Goal: Transaction & Acquisition: Purchase product/service

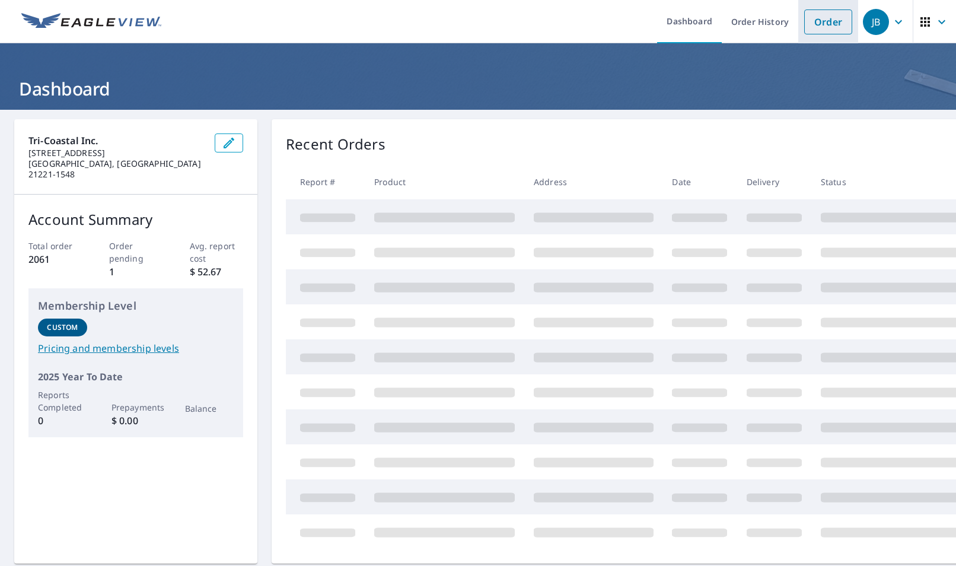
click at [820, 25] on link "Order" at bounding box center [828, 21] width 48 height 25
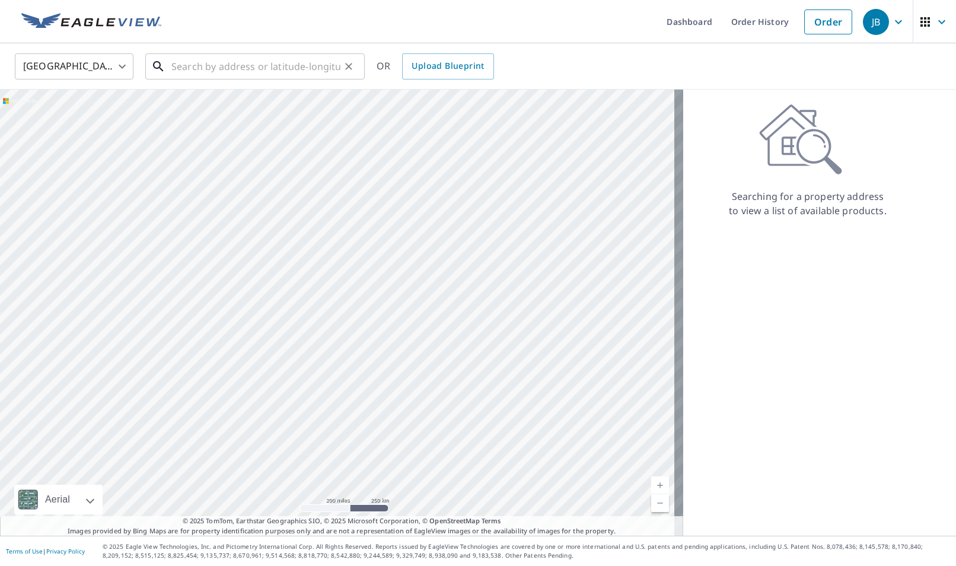
click at [283, 68] on input "text" at bounding box center [255, 66] width 169 height 33
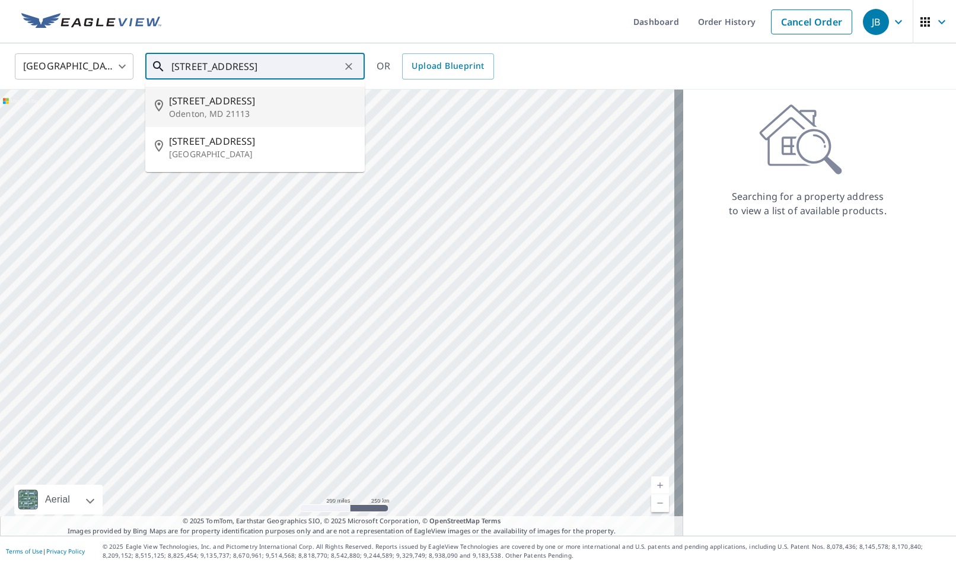
click at [232, 101] on span "[STREET_ADDRESS]" at bounding box center [262, 101] width 186 height 14
type input "[STREET_ADDRESS]"
click at [232, 101] on div "Aerial Road A standard road map Aerial A detailed look from above Labels Labels…" at bounding box center [341, 313] width 683 height 446
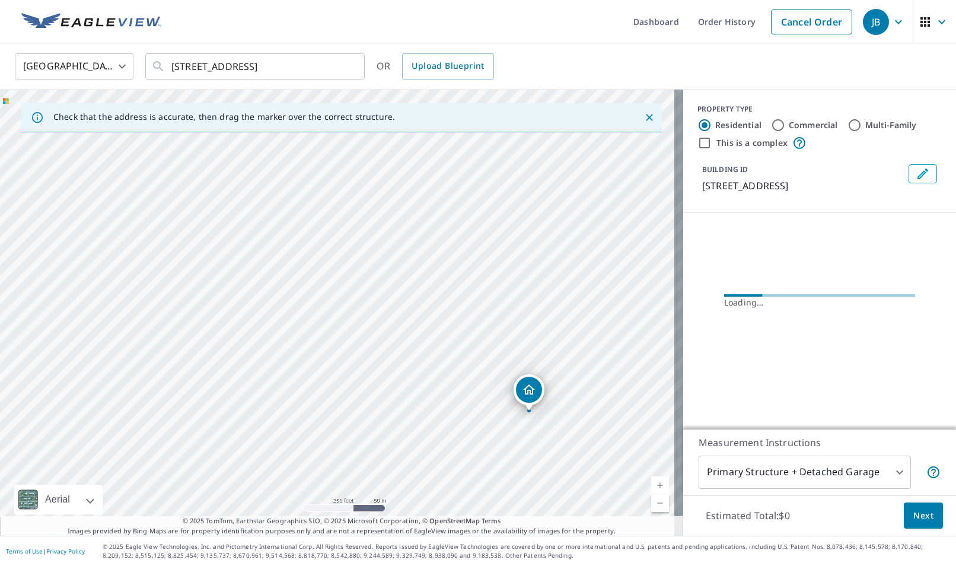
click at [424, 201] on div "[STREET_ADDRESS]" at bounding box center [341, 313] width 683 height 446
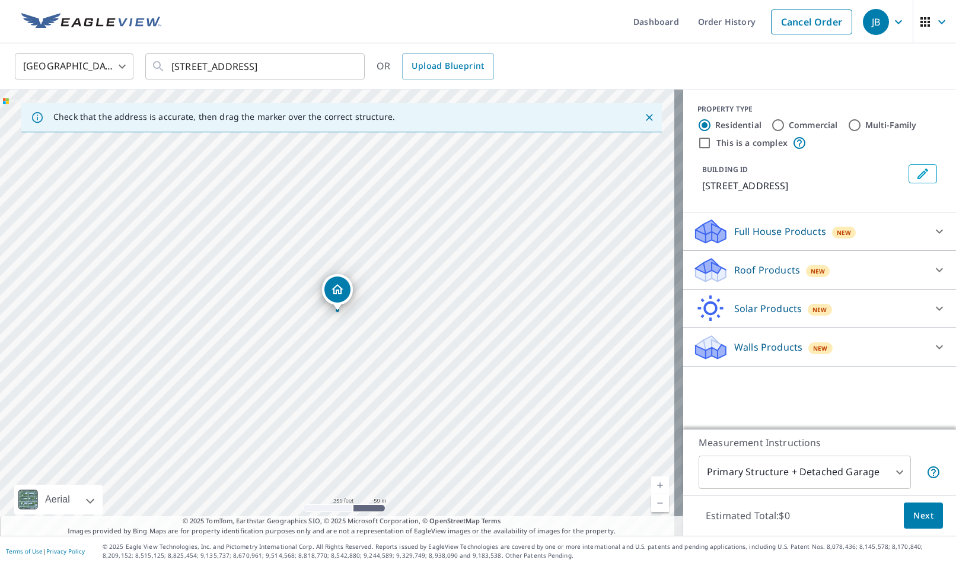
click at [795, 236] on p "Full House Products" at bounding box center [780, 231] width 92 height 14
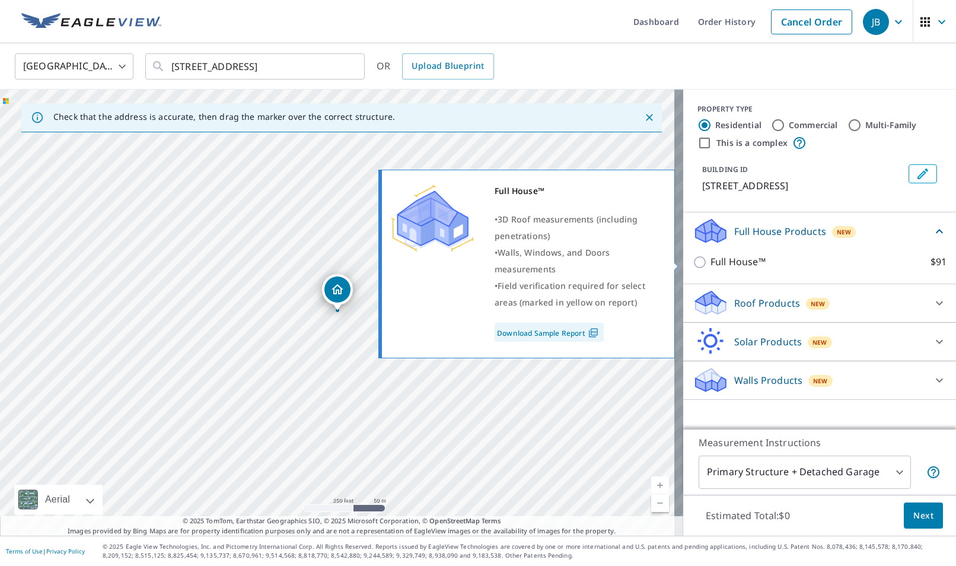
click at [763, 263] on label "Full House™ $91" at bounding box center [828, 261] width 236 height 15
click at [710, 263] on input "Full House™ $91" at bounding box center [701, 262] width 18 height 14
checkbox input "true"
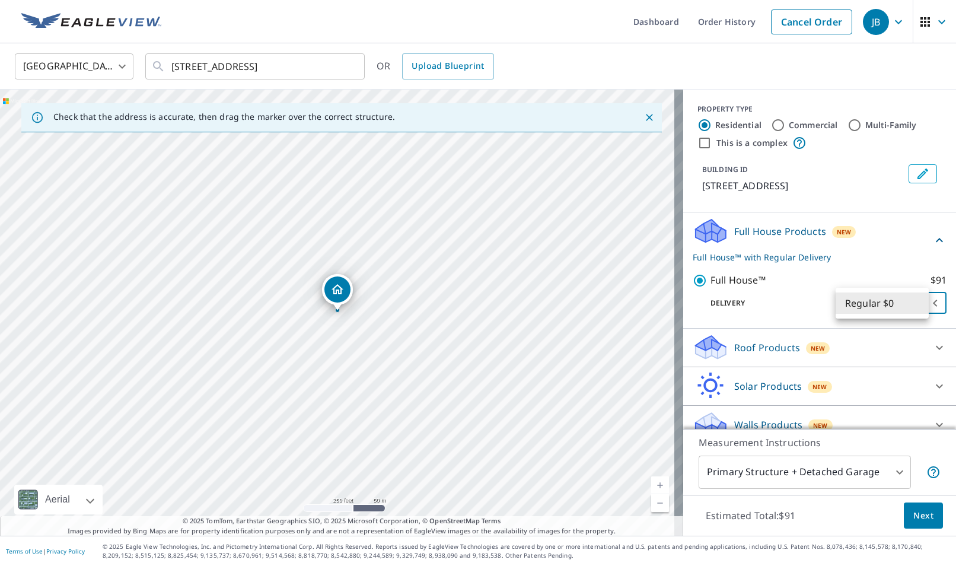
click at [879, 302] on body "JB JB Dashboard Order History Cancel Order JB [GEOGRAPHIC_DATA] [GEOGRAPHIC_DAT…" at bounding box center [478, 283] width 956 height 566
click at [902, 504] on div at bounding box center [478, 283] width 956 height 566
click at [913, 510] on span "Next" at bounding box center [923, 515] width 20 height 15
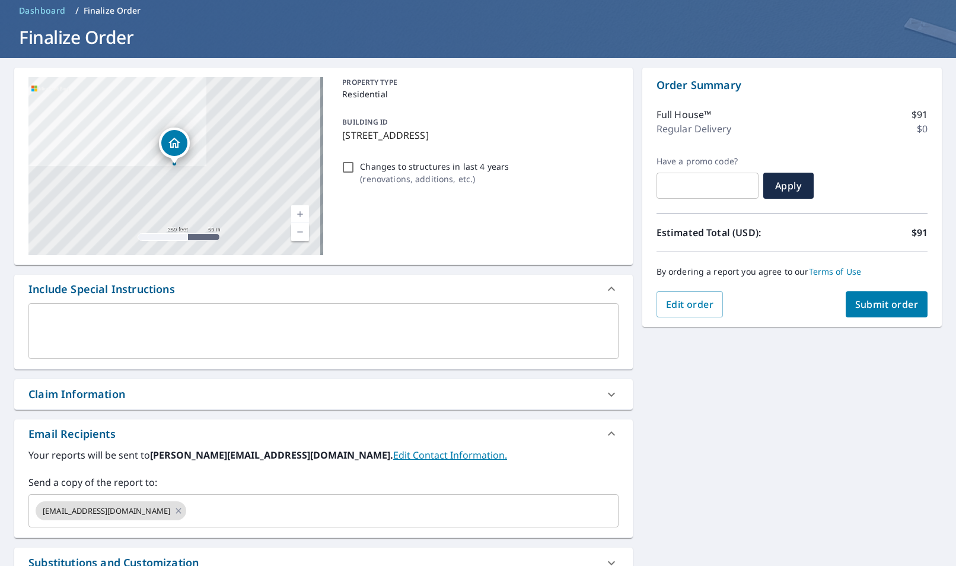
scroll to position [181, 0]
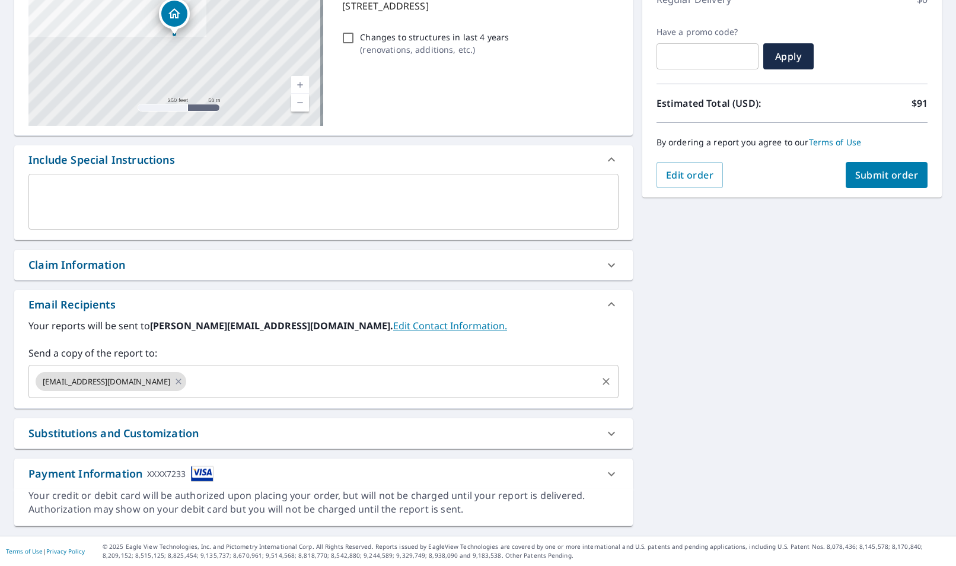
click at [333, 382] on input "text" at bounding box center [391, 381] width 407 height 23
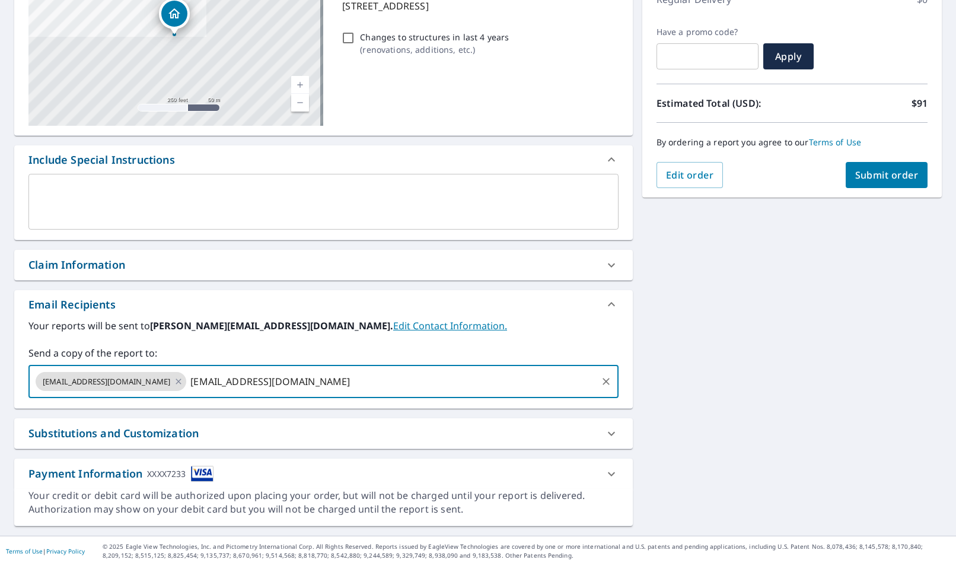
type input "[EMAIL_ADDRESS][DOMAIN_NAME]"
click at [845, 177] on button "Submit order" at bounding box center [886, 175] width 82 height 26
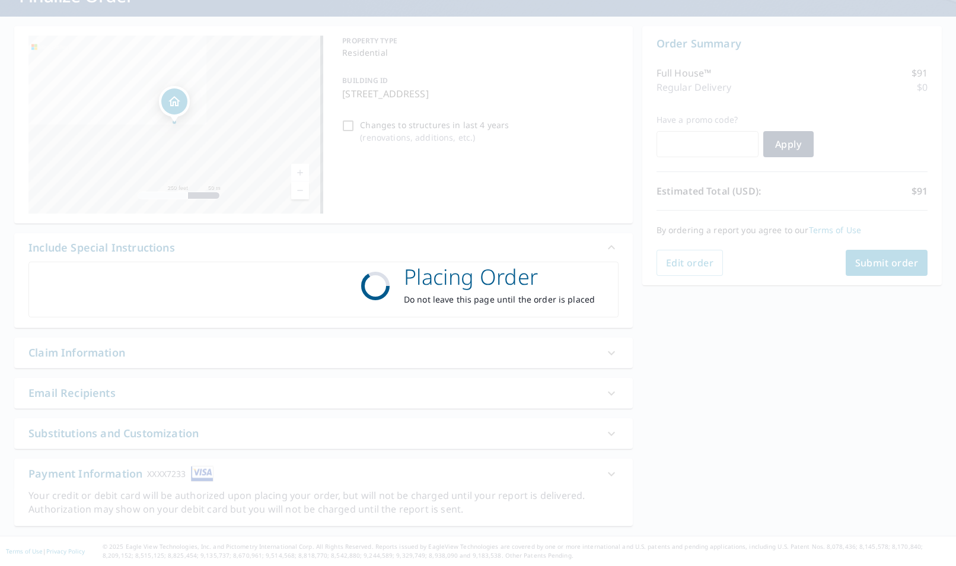
scroll to position [93, 0]
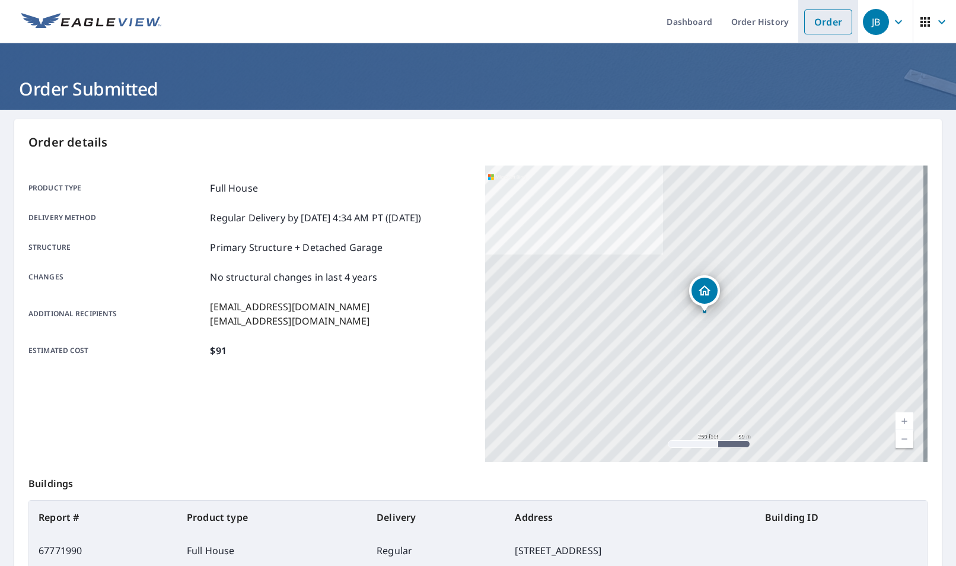
click at [819, 20] on link "Order" at bounding box center [828, 21] width 48 height 25
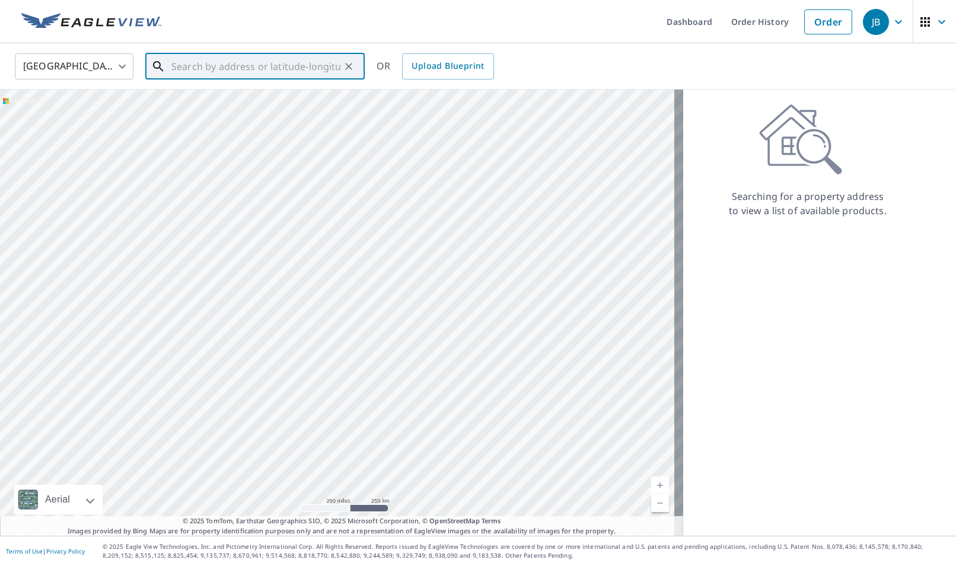
click at [306, 76] on input "text" at bounding box center [255, 66] width 169 height 33
type input "2"
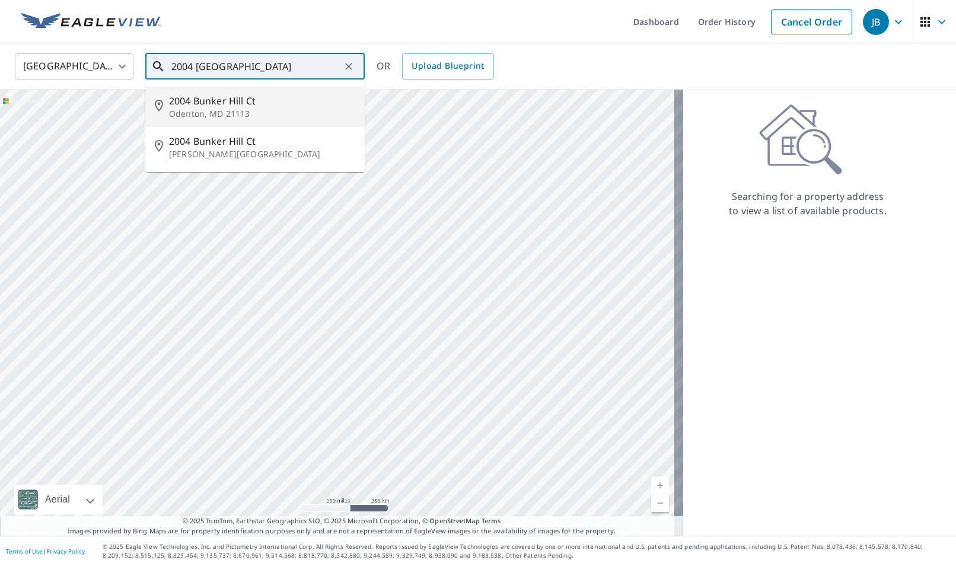
click at [273, 95] on span "2004 Bunker Hill Ct" at bounding box center [262, 101] width 186 height 14
type input "[STREET_ADDRESS]"
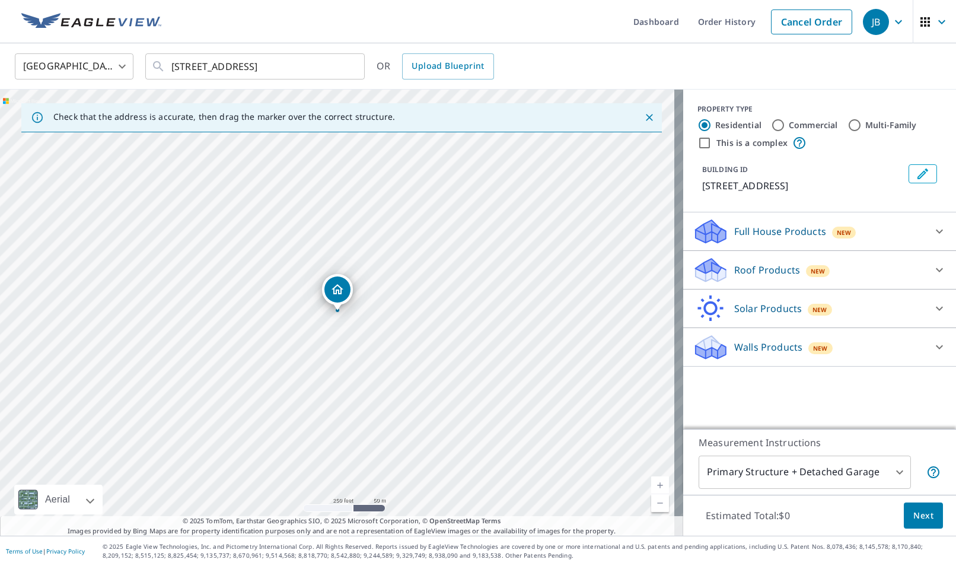
click at [781, 222] on div "Full House Products New" at bounding box center [808, 232] width 232 height 28
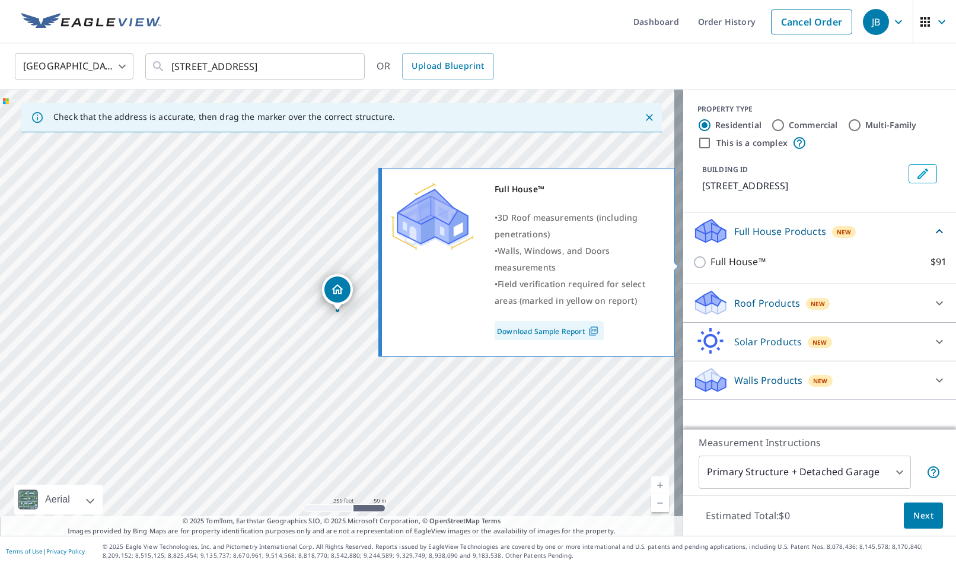
click at [733, 264] on p "Full House™" at bounding box center [737, 261] width 55 height 15
click at [710, 264] on input "Full House™ $91" at bounding box center [701, 262] width 18 height 14
checkbox input "true"
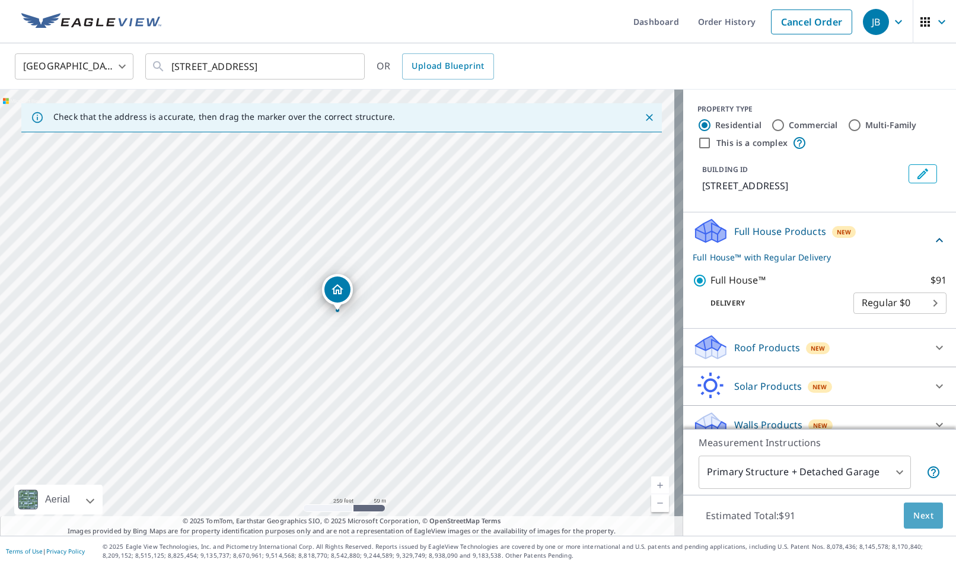
click at [925, 521] on button "Next" at bounding box center [922, 515] width 39 height 27
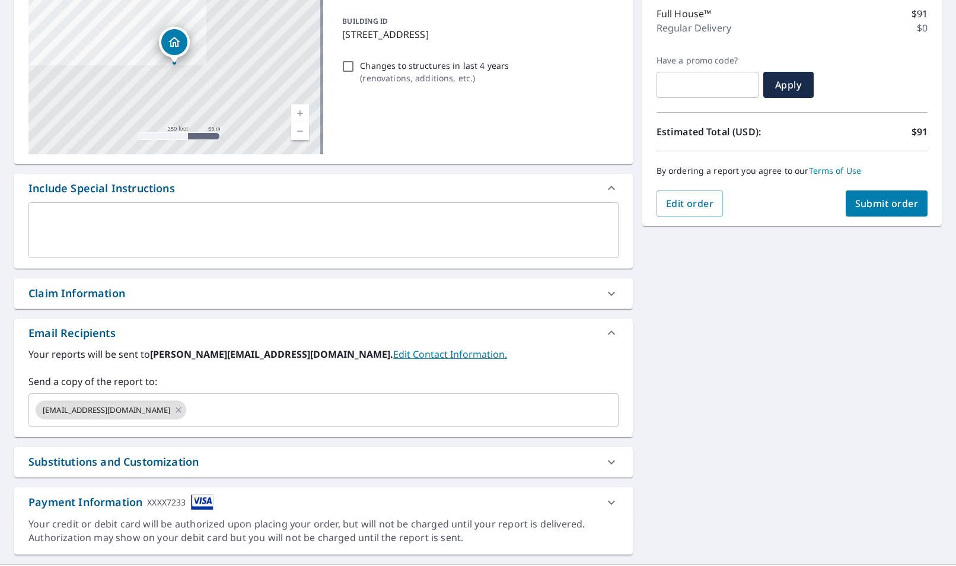
scroll to position [155, 0]
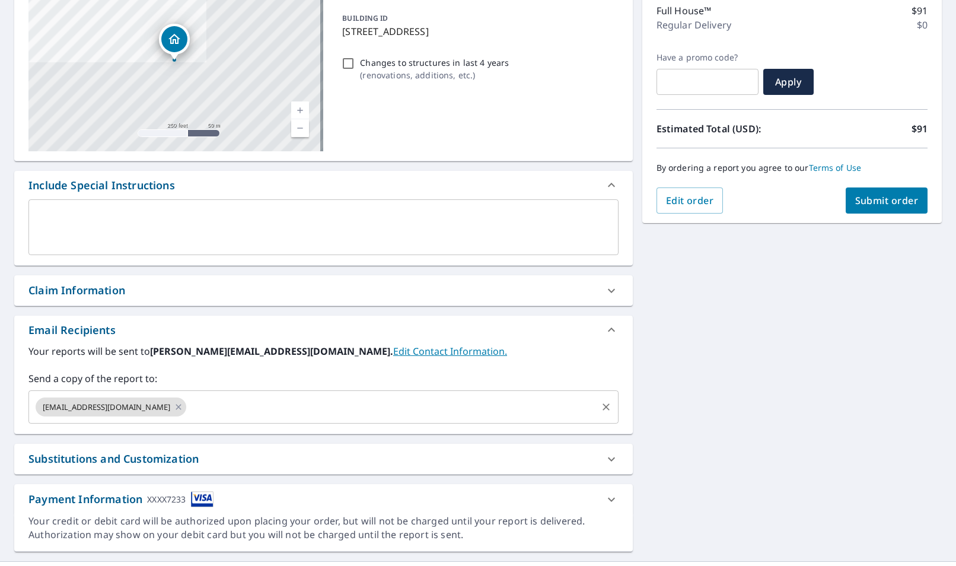
click at [392, 408] on input "text" at bounding box center [391, 406] width 407 height 23
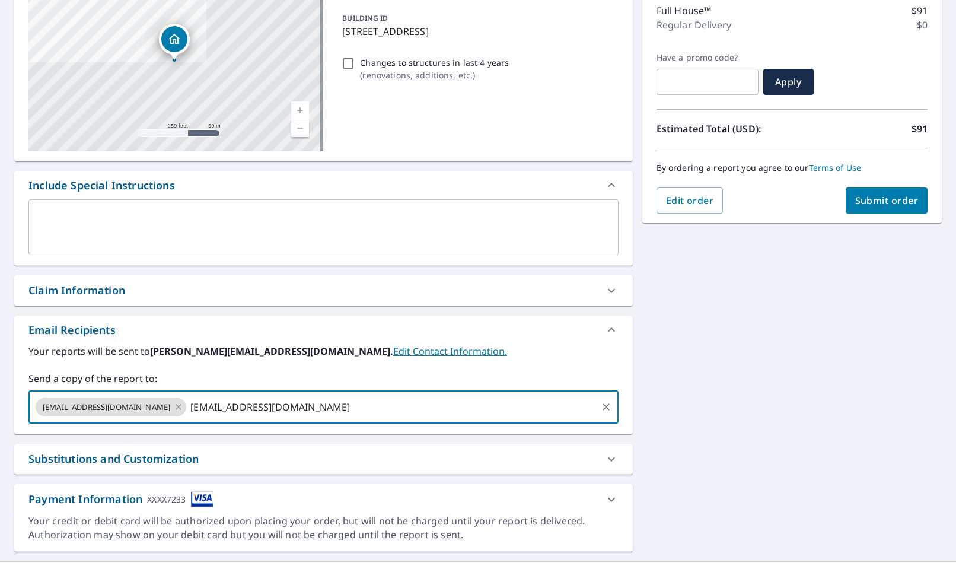
type input "[EMAIL_ADDRESS][DOMAIN_NAME]"
click at [873, 211] on button "Submit order" at bounding box center [886, 200] width 82 height 26
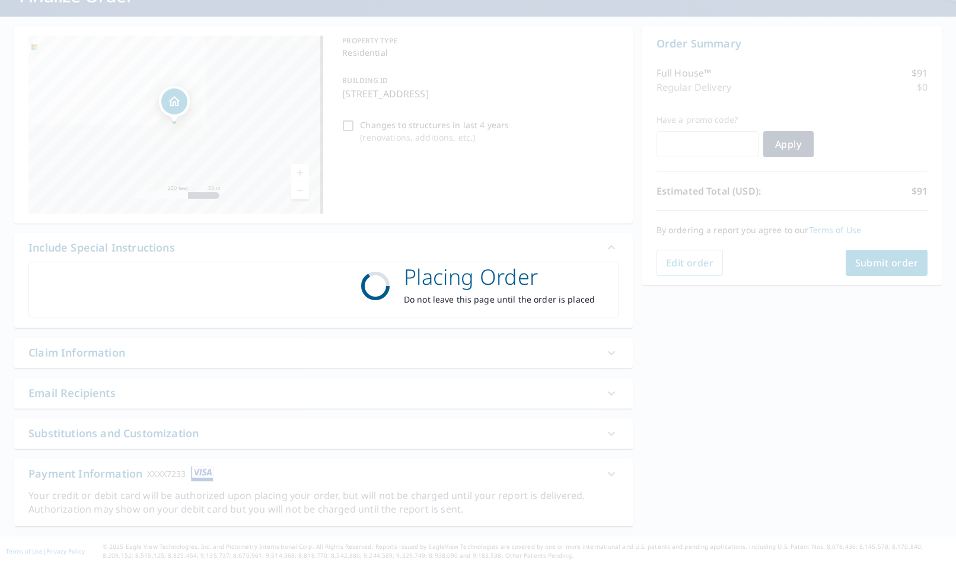
scroll to position [93, 0]
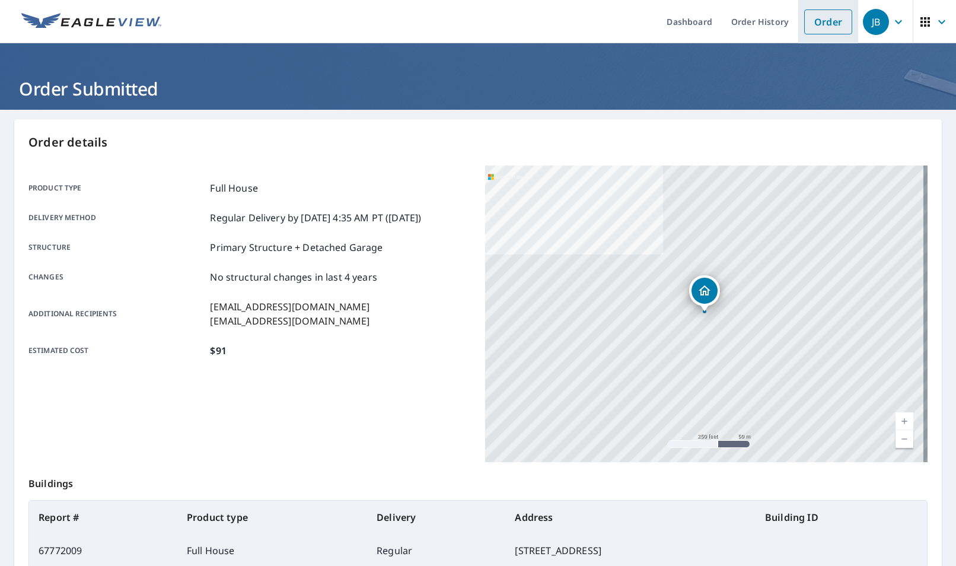
click at [823, 25] on link "Order" at bounding box center [828, 21] width 48 height 25
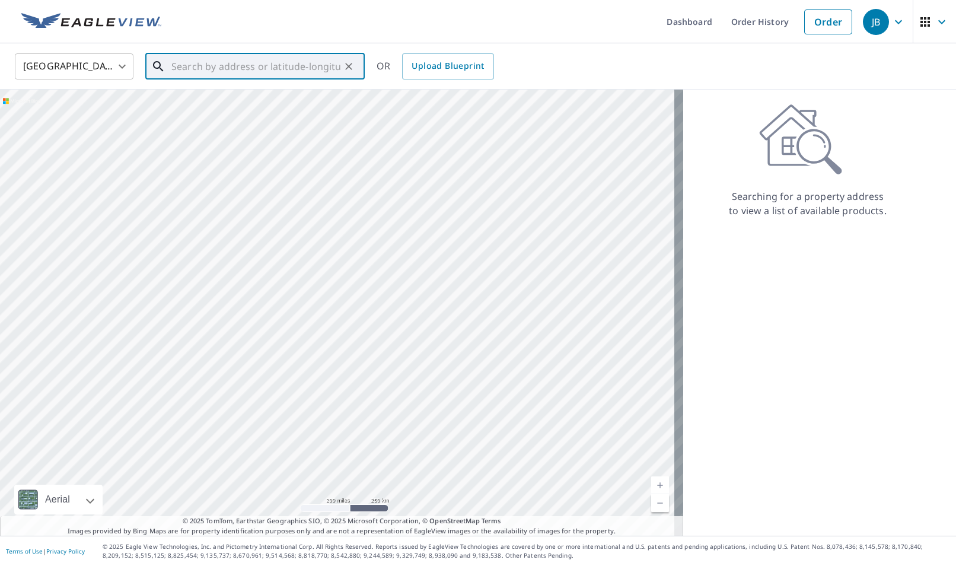
click at [253, 58] on input "text" at bounding box center [255, 66] width 169 height 33
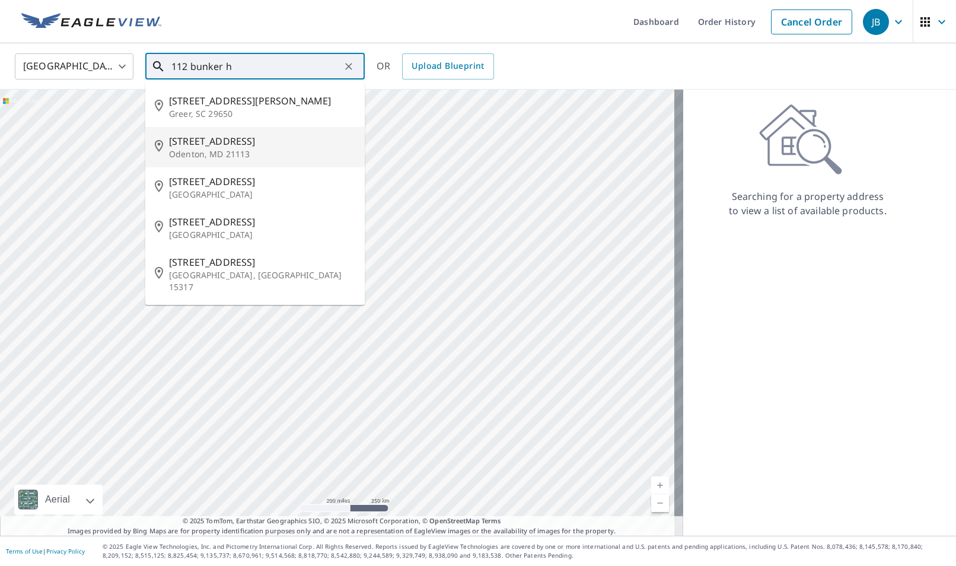
click at [238, 146] on span "[STREET_ADDRESS]" at bounding box center [262, 141] width 186 height 14
type input "[STREET_ADDRESS]"
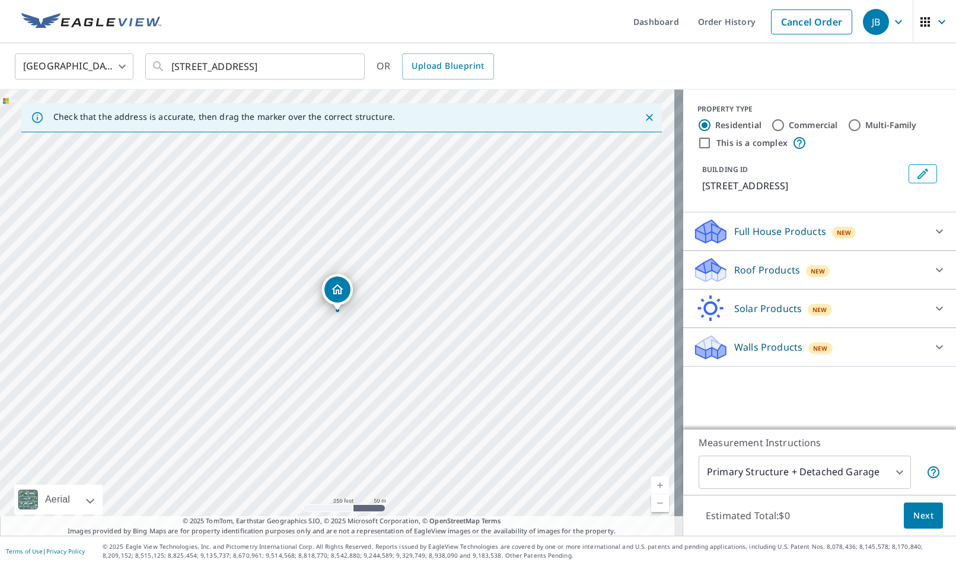
click at [767, 241] on div "Full House Products New" at bounding box center [808, 232] width 232 height 28
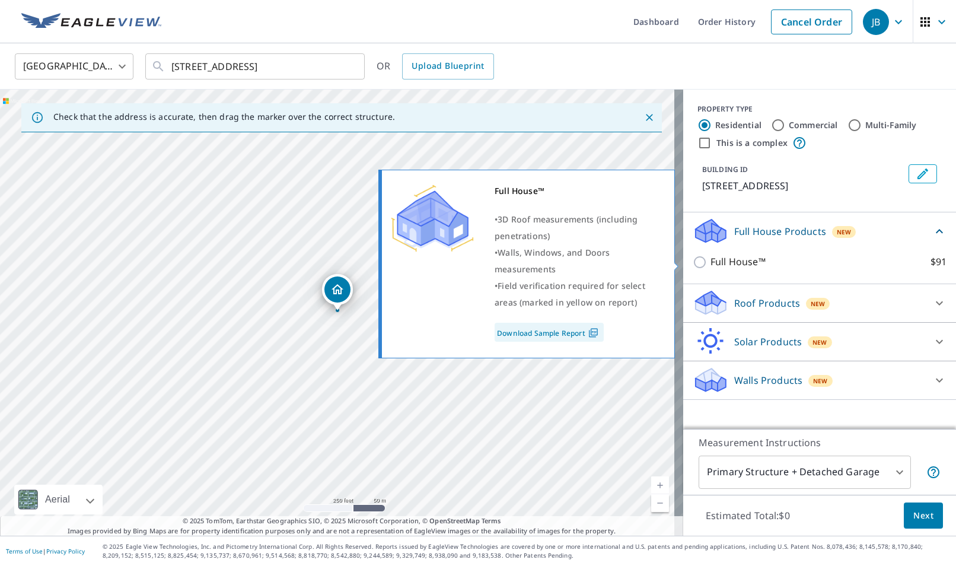
click at [756, 268] on p "Full House™" at bounding box center [737, 261] width 55 height 15
click at [710, 268] on input "Full House™ $91" at bounding box center [701, 262] width 18 height 14
checkbox input "true"
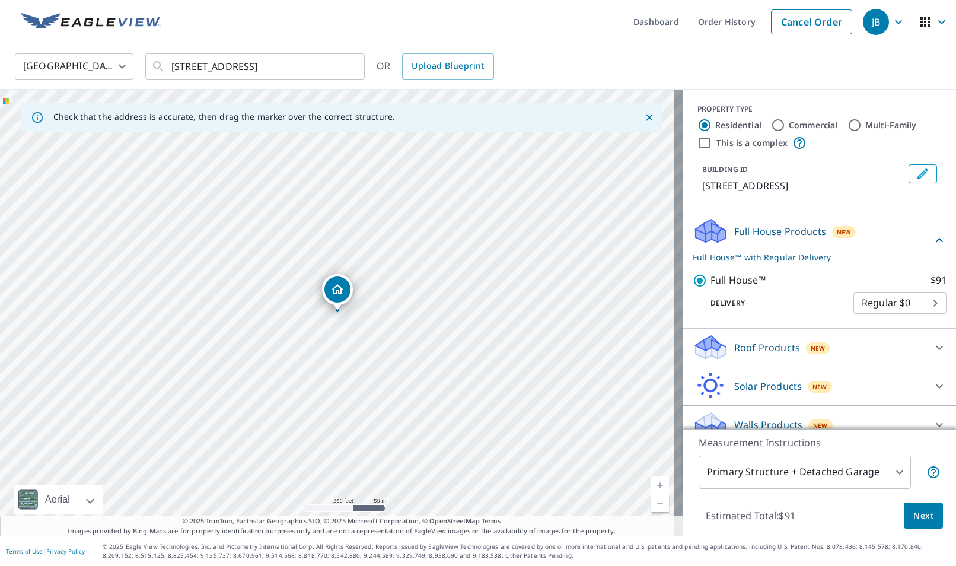
click at [918, 513] on span "Next" at bounding box center [923, 515] width 20 height 15
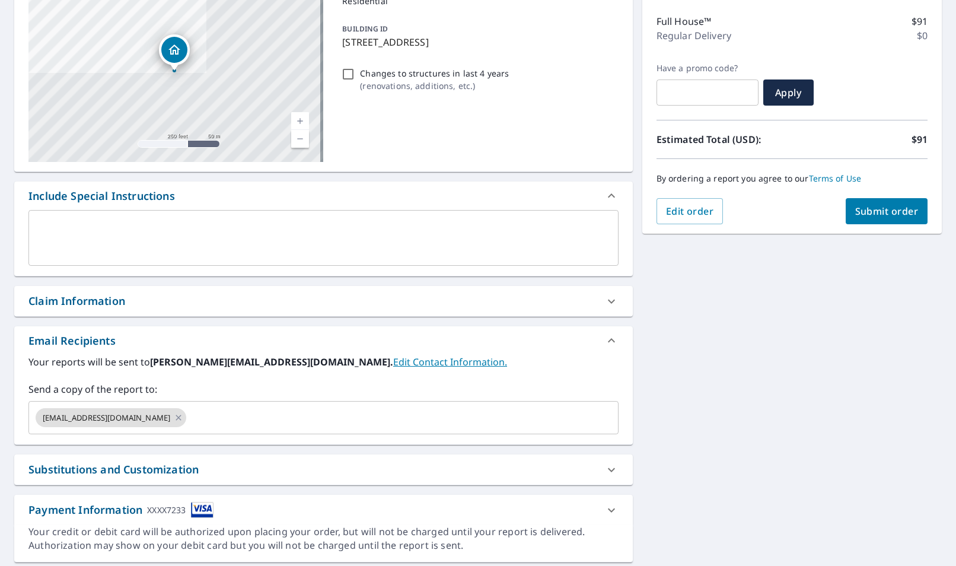
scroll to position [146, 0]
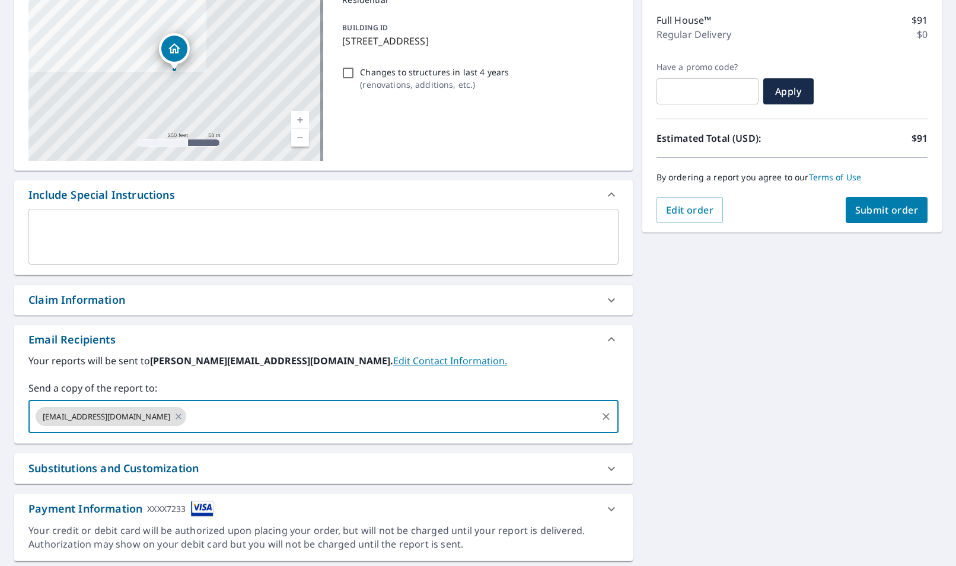
click at [315, 413] on input "text" at bounding box center [391, 416] width 407 height 23
type input "[EMAIL_ADDRESS][DOMAIN_NAME]"
click at [915, 214] on button "Submit order" at bounding box center [886, 210] width 82 height 26
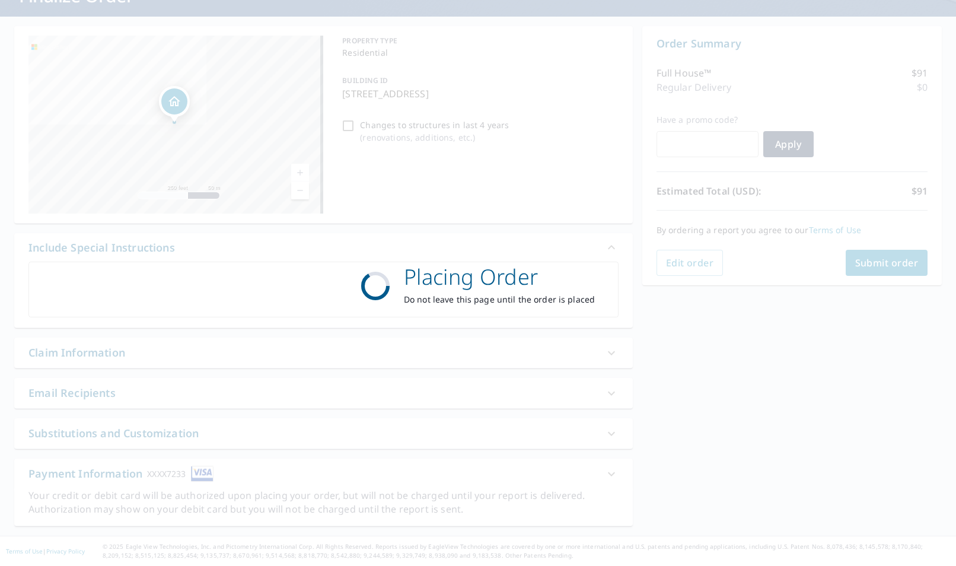
scroll to position [93, 0]
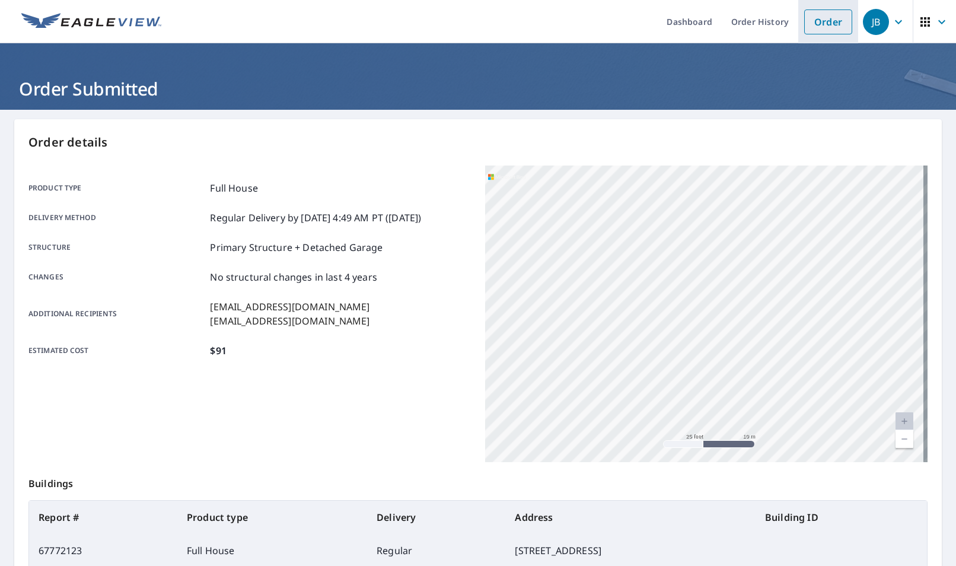
click at [829, 23] on link "Order" at bounding box center [828, 21] width 48 height 25
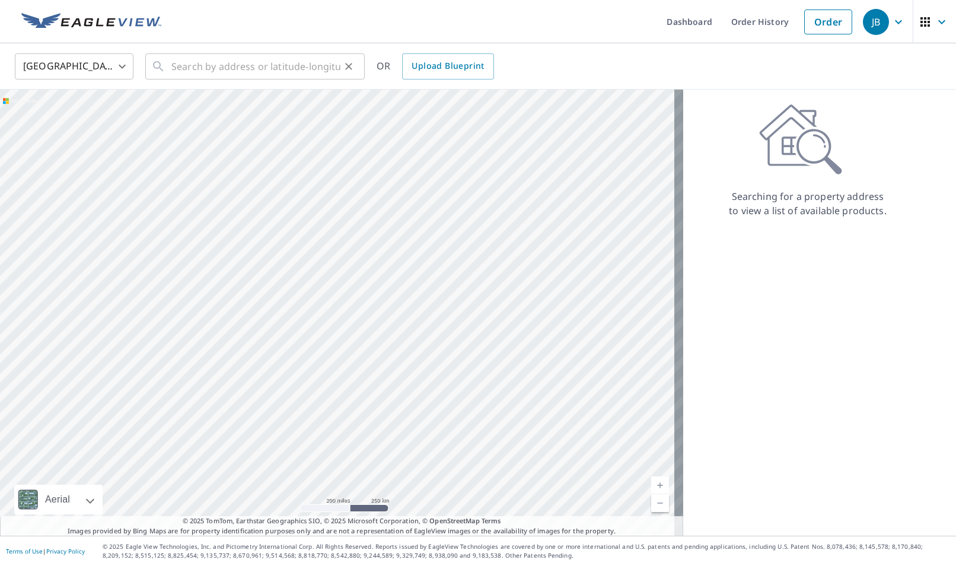
click at [340, 66] on button "Clear" at bounding box center [348, 66] width 17 height 17
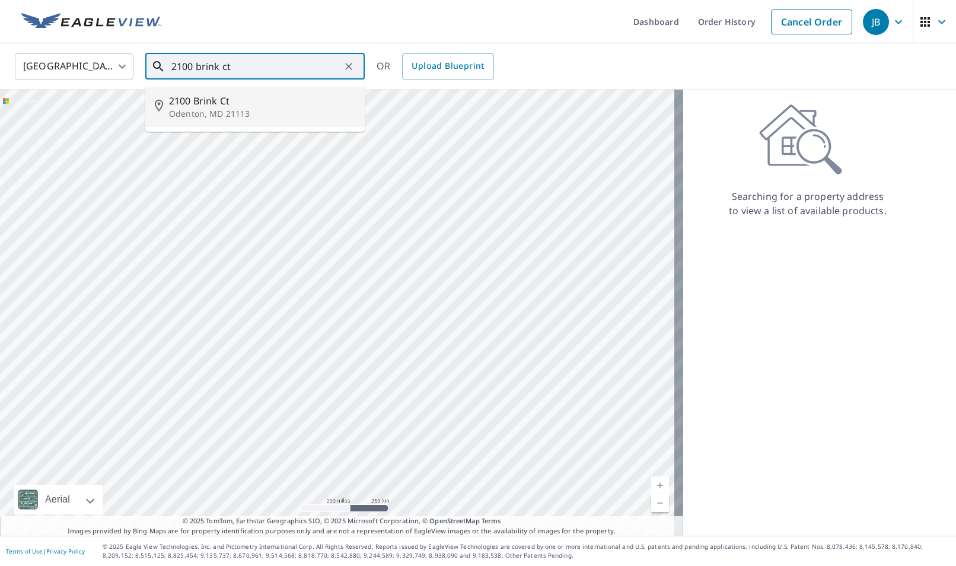
click at [246, 99] on span "2100 Brink Ct" at bounding box center [262, 101] width 186 height 14
type input "[STREET_ADDRESS]"
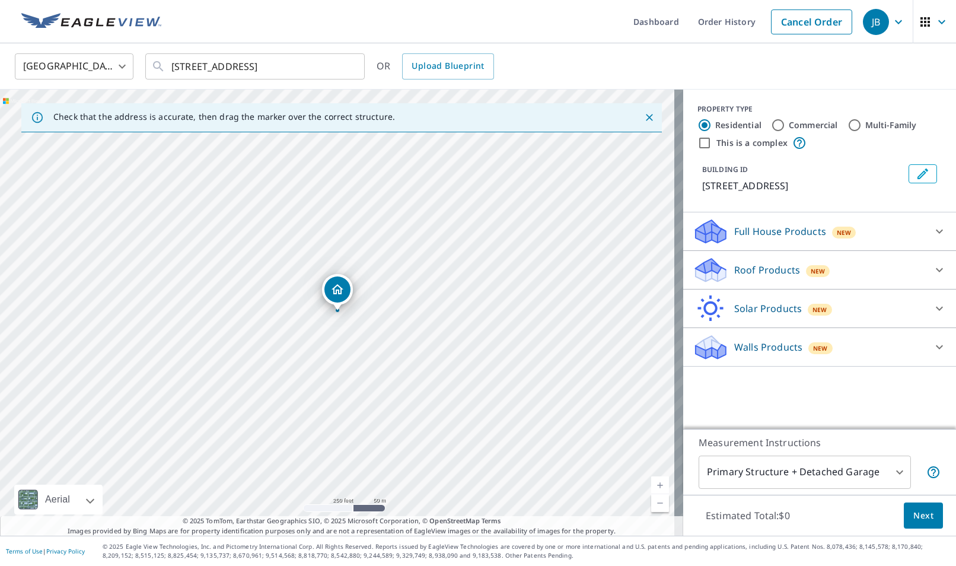
click at [800, 237] on p "Full House Products" at bounding box center [780, 231] width 92 height 14
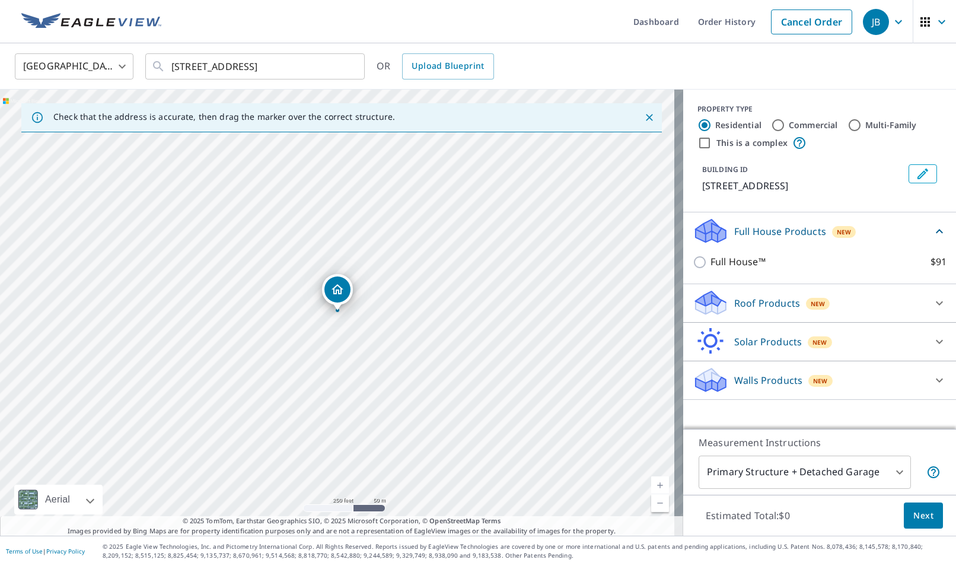
click at [729, 276] on div "Full House™ $91" at bounding box center [819, 262] width 254 height 34
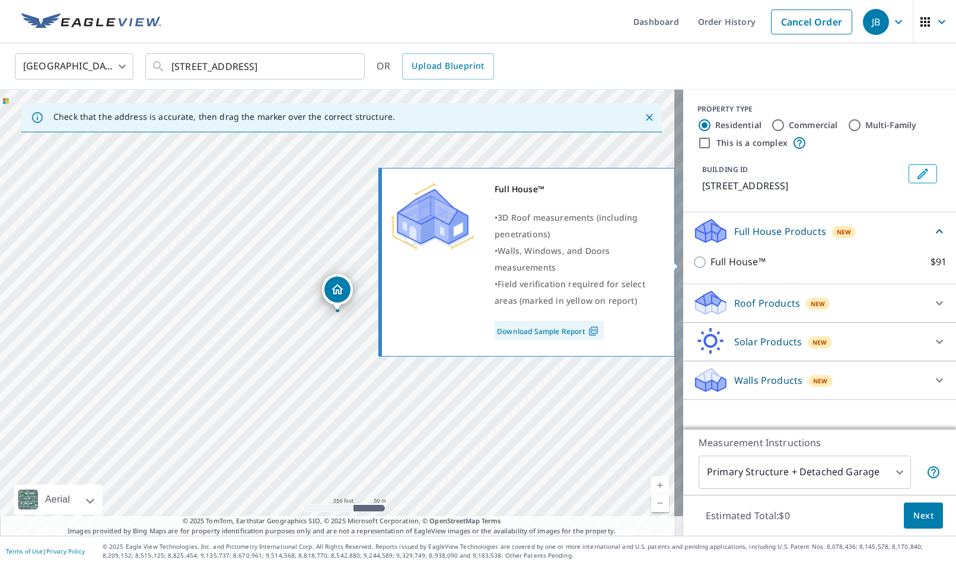
click at [732, 261] on p "Full House™" at bounding box center [737, 261] width 55 height 15
click at [710, 261] on input "Full House™ $91" at bounding box center [701, 262] width 18 height 14
checkbox input "true"
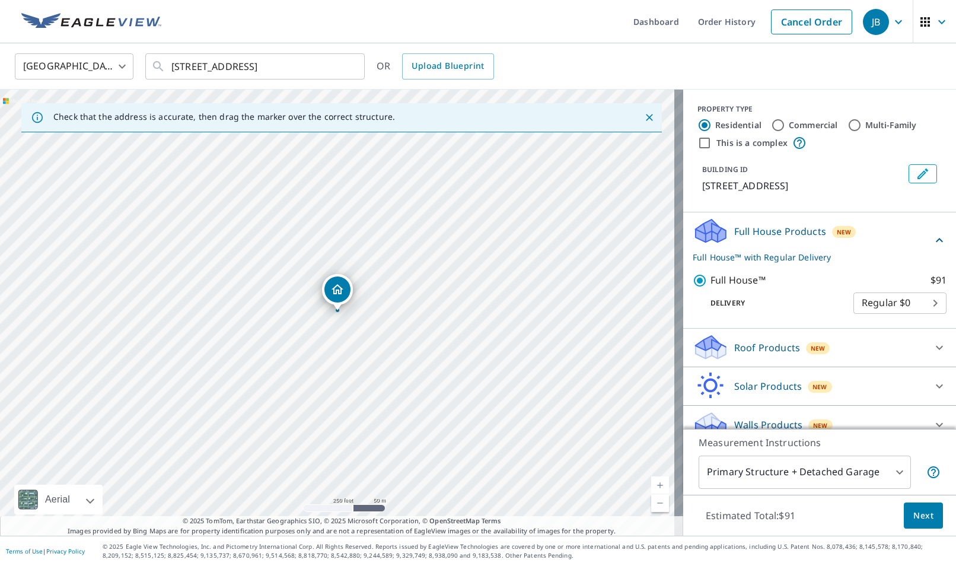
click at [908, 523] on button "Next" at bounding box center [922, 515] width 39 height 27
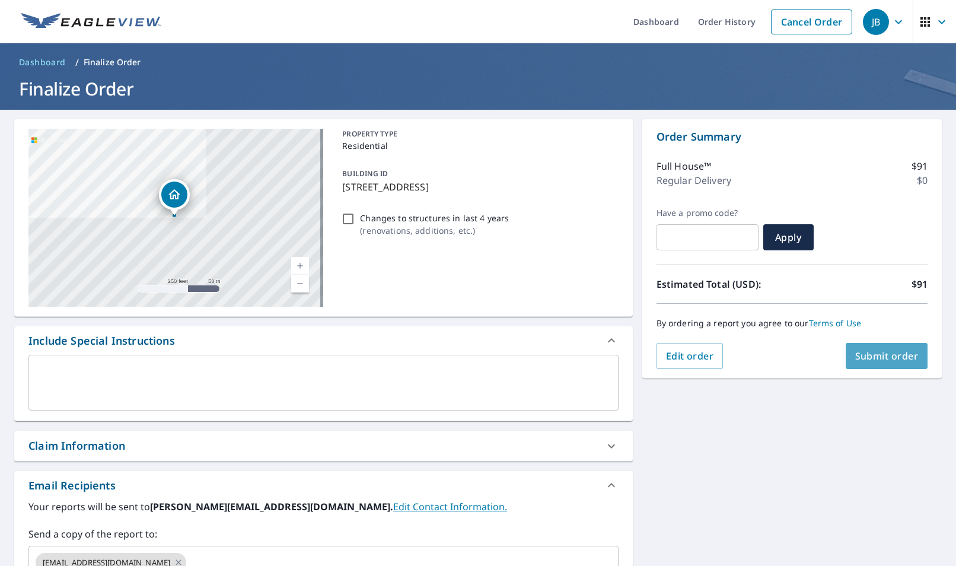
click at [871, 353] on span "Submit order" at bounding box center [886, 355] width 63 height 13
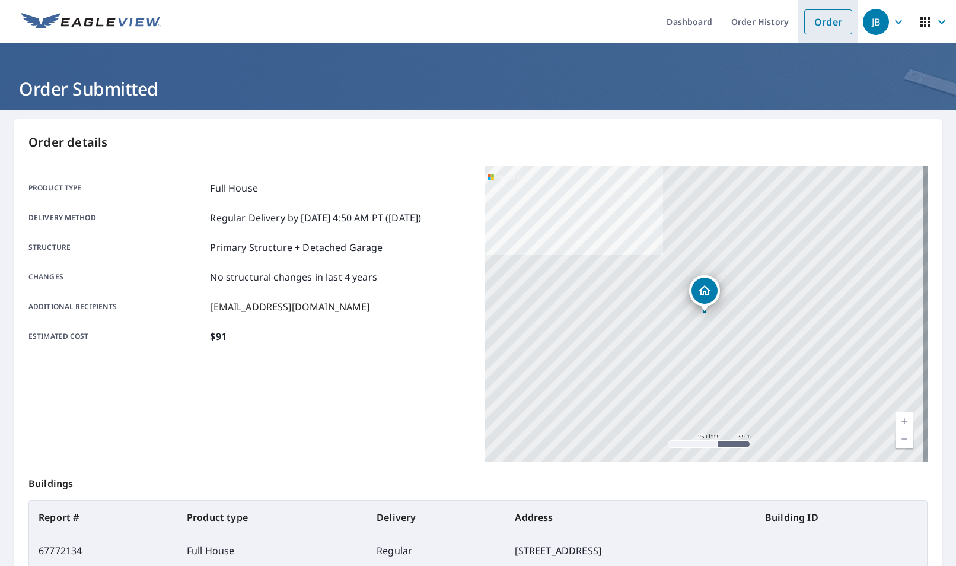
click at [822, 25] on link "Order" at bounding box center [828, 21] width 48 height 25
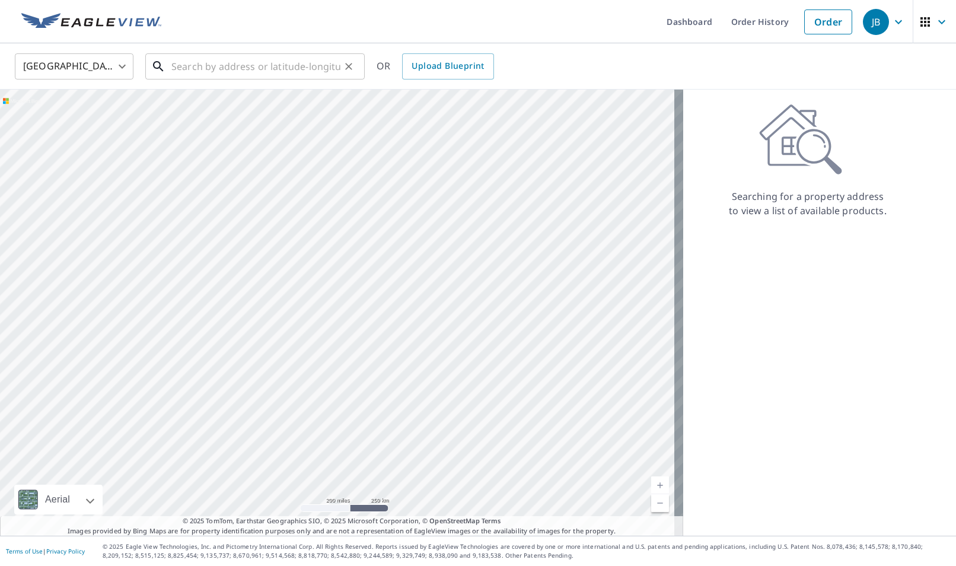
click at [288, 71] on input "text" at bounding box center [255, 66] width 169 height 33
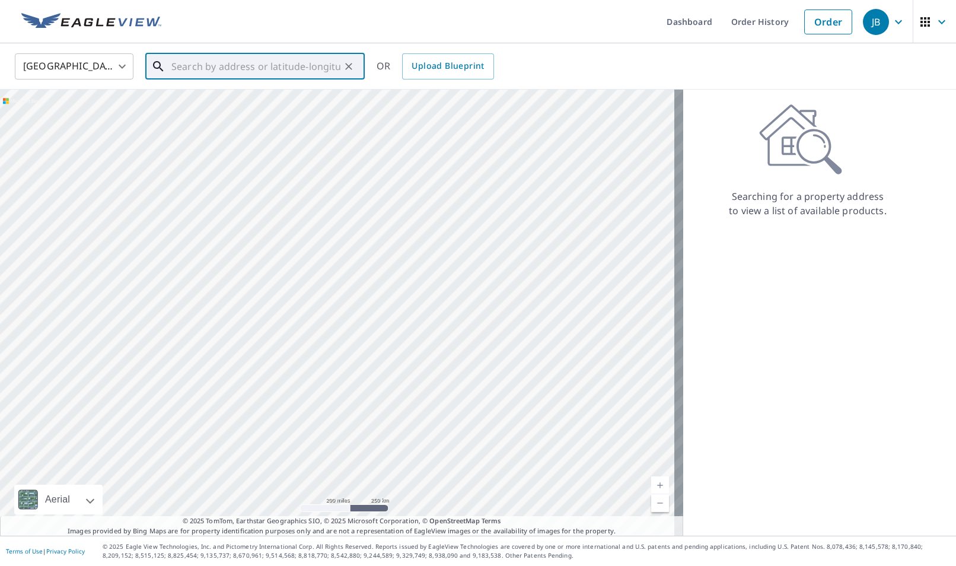
click at [294, 258] on div at bounding box center [341, 313] width 683 height 446
